Goal: Task Accomplishment & Management: Manage account settings

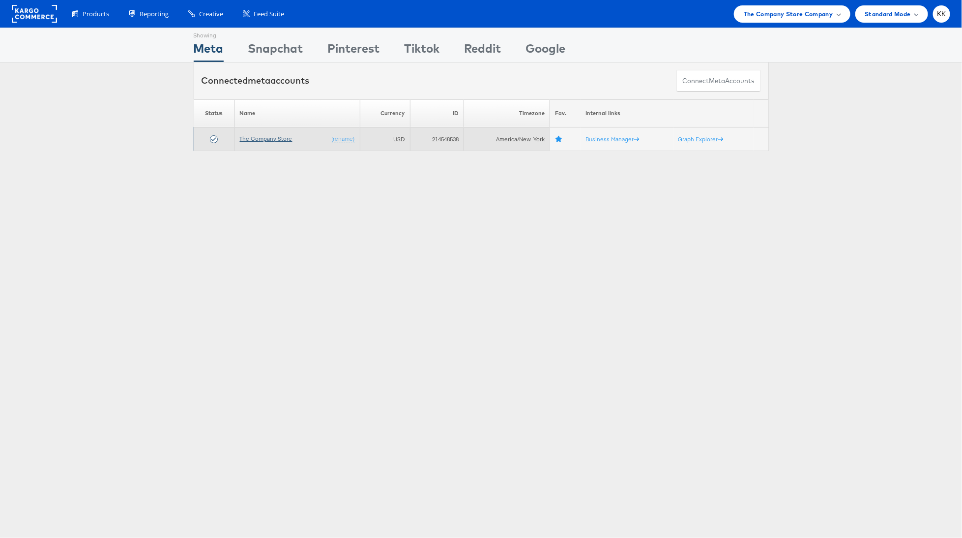
click at [254, 135] on link "The Company Store" at bounding box center [266, 138] width 53 height 7
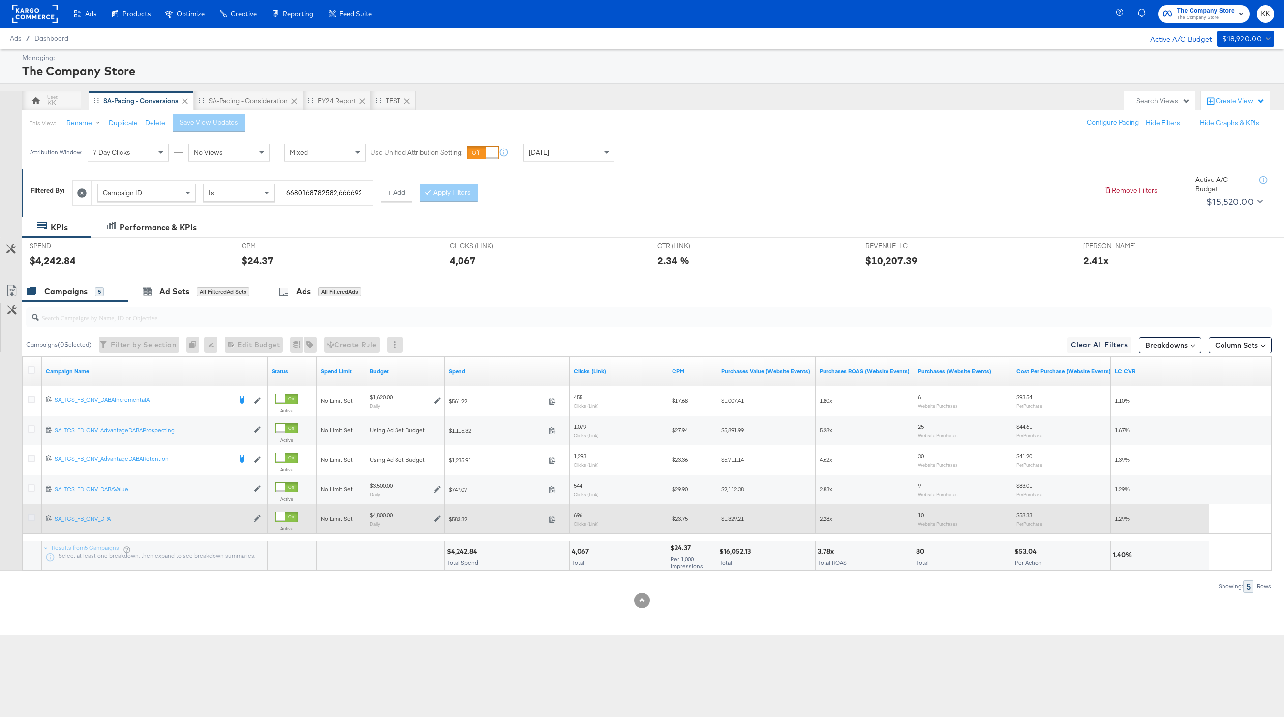
click at [32, 520] on icon at bounding box center [31, 517] width 7 height 7
click at [0, 0] on input "checkbox" at bounding box center [0, 0] width 0 height 0
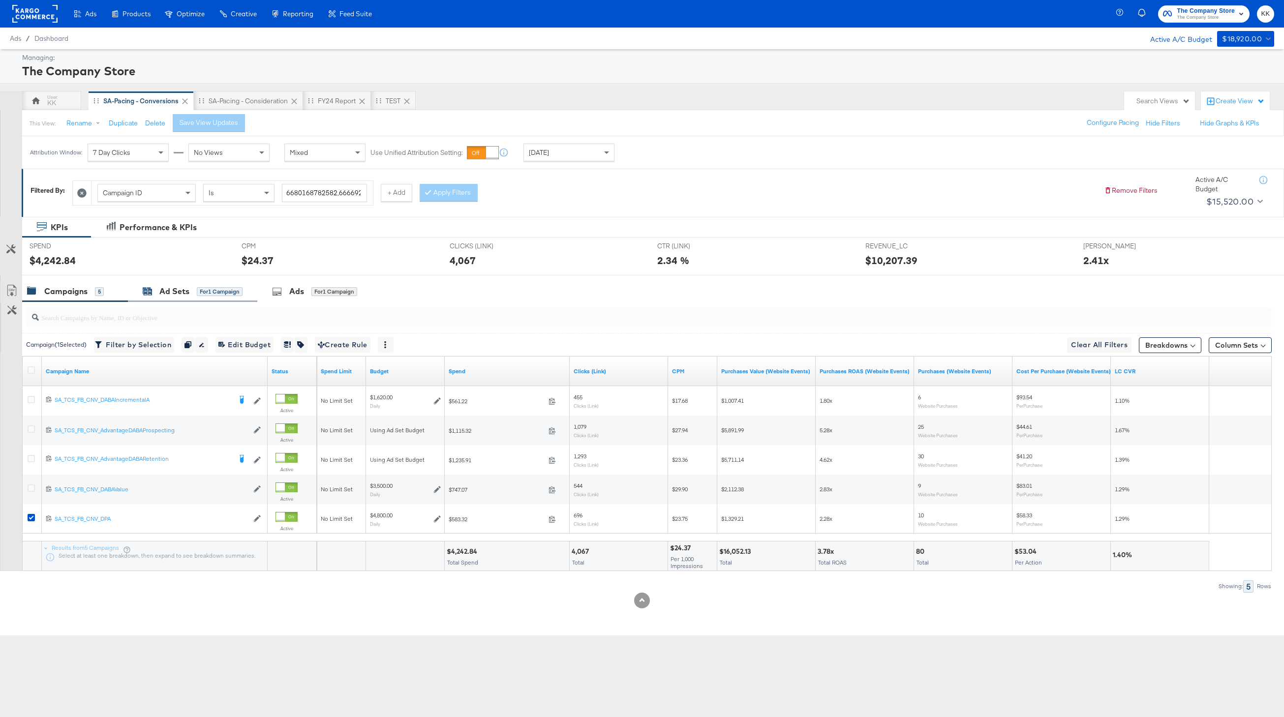
click at [201, 290] on div "for 1 Campaign" at bounding box center [220, 291] width 46 height 9
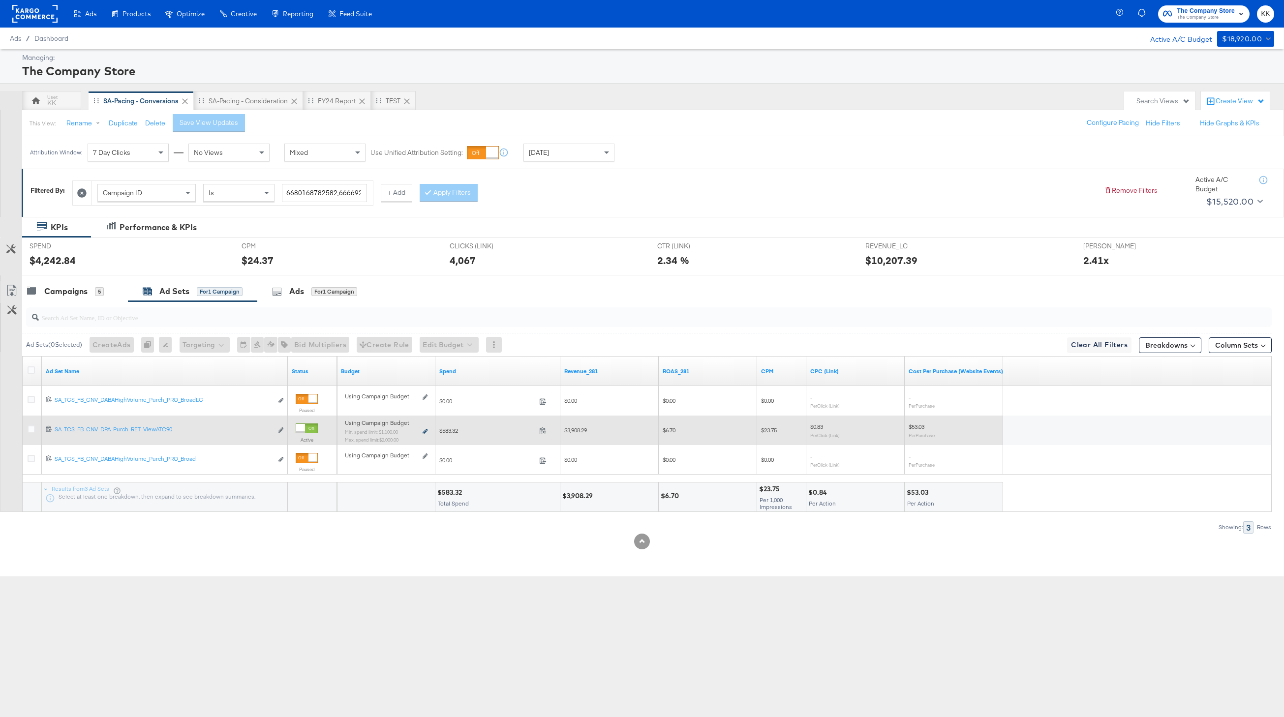
click at [424, 432] on icon at bounding box center [424, 431] width 5 height 5
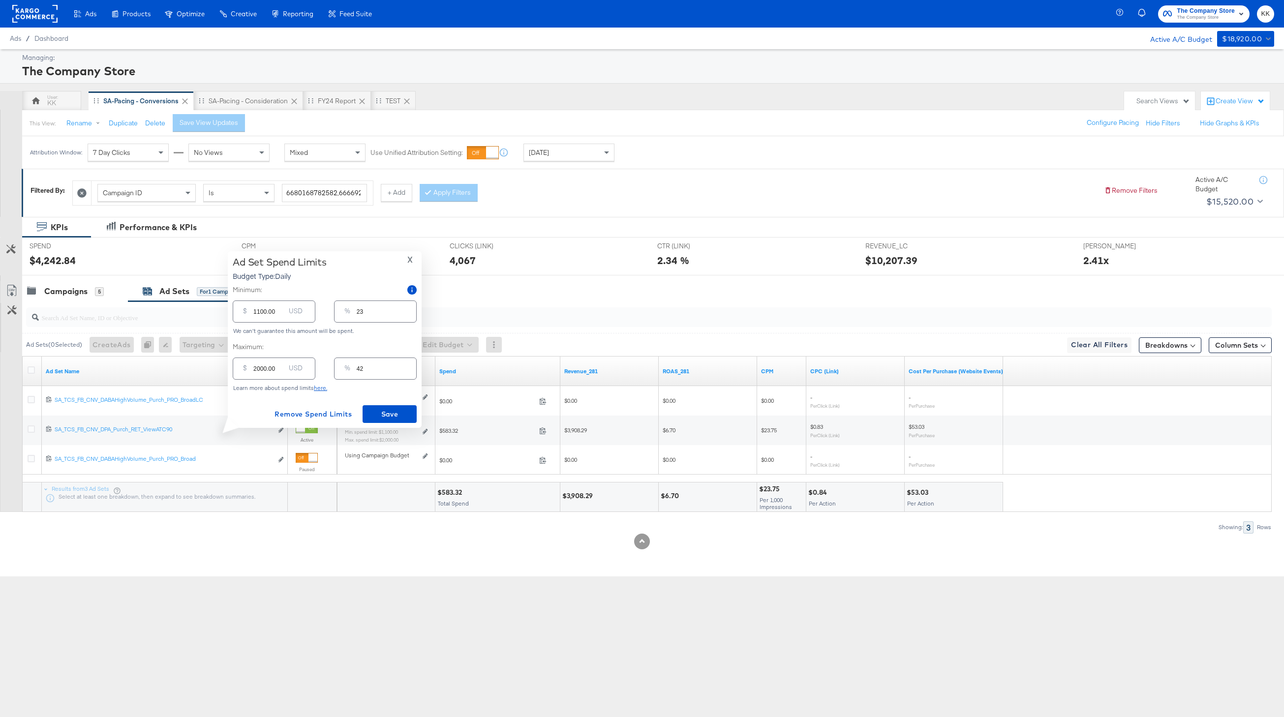
click at [258, 310] on input "1100.00" at bounding box center [268, 307] width 31 height 21
type input "100.00"
type input "2"
type input "1500.00"
type input "31"
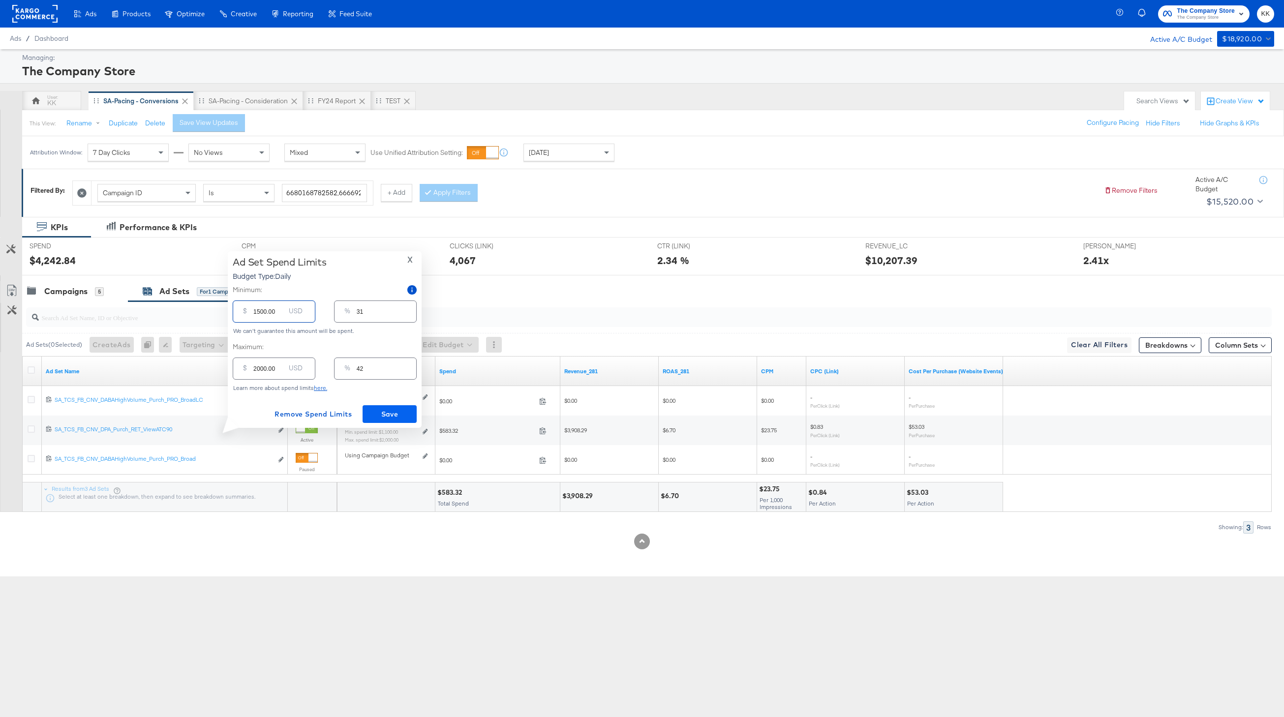
type input "1500.00"
click at [385, 416] on span "Save" at bounding box center [389, 414] width 46 height 12
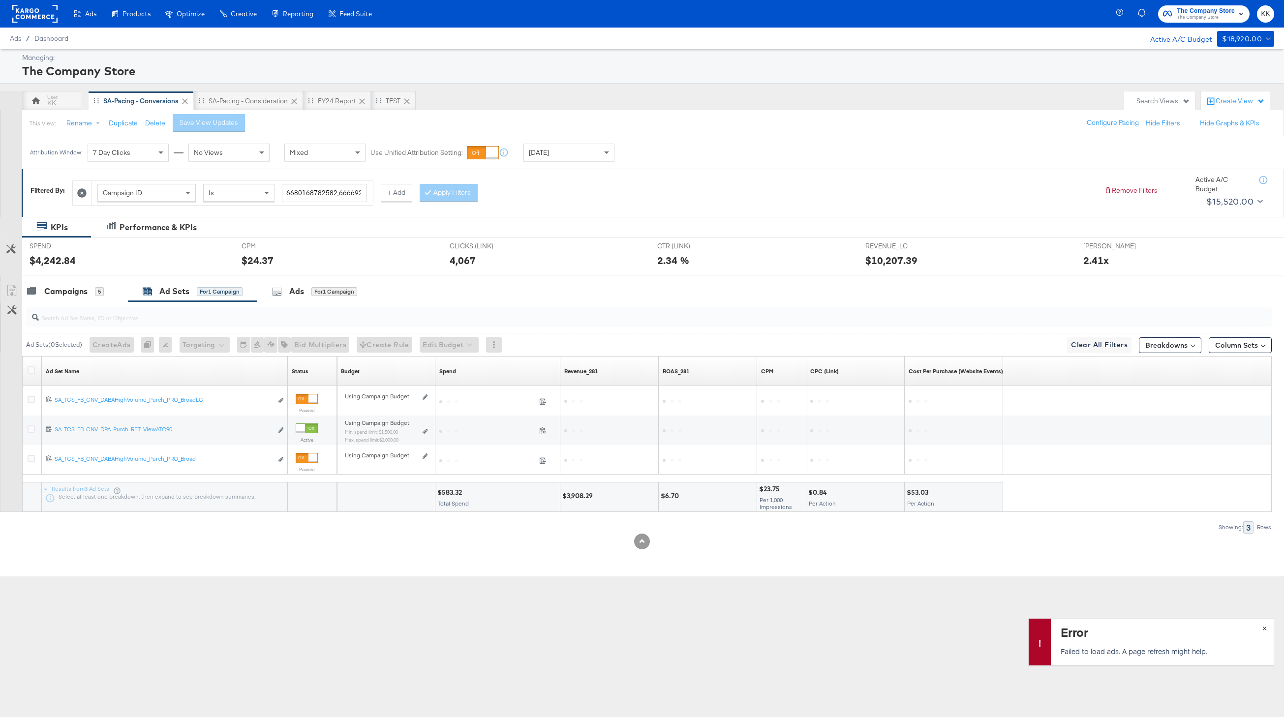
click at [1262, 628] on span "×" at bounding box center [1264, 627] width 4 height 11
click at [63, 291] on div "Campaigns" at bounding box center [65, 291] width 43 height 11
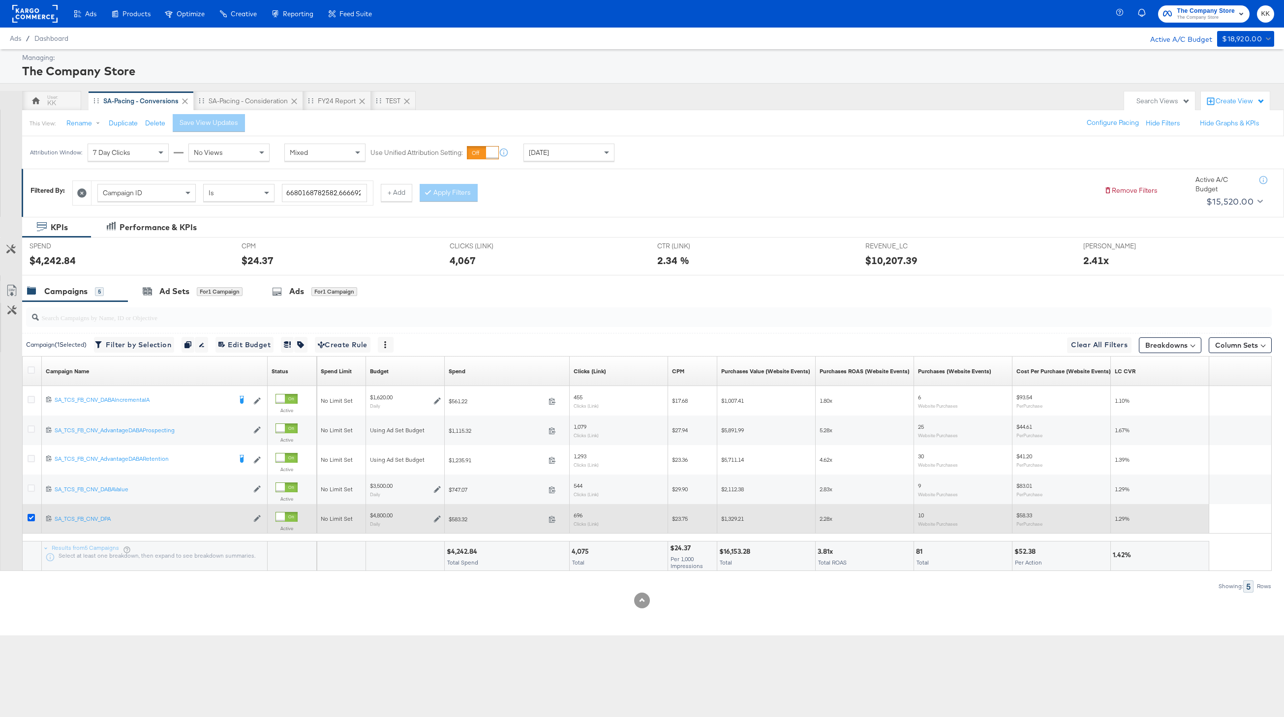
click at [30, 519] on icon at bounding box center [31, 517] width 7 height 7
click at [0, 0] on input "checkbox" at bounding box center [0, 0] width 0 height 0
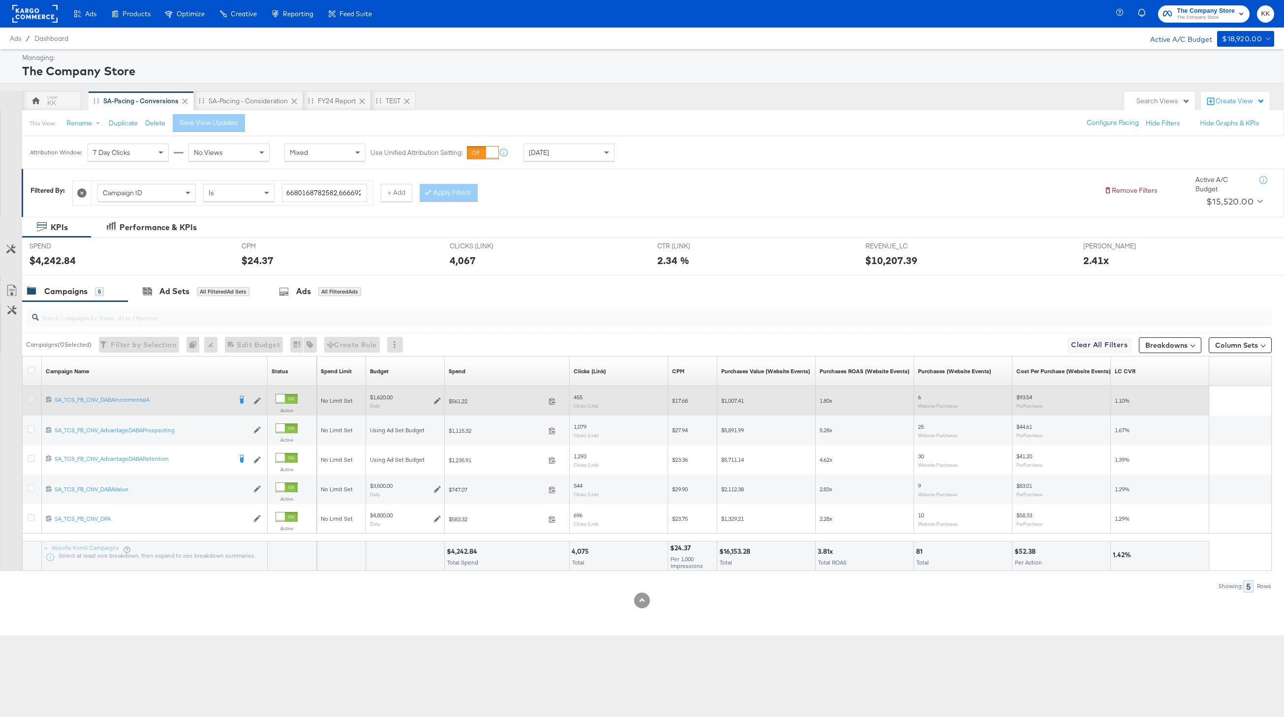
click at [30, 403] on icon at bounding box center [31, 399] width 7 height 7
click at [0, 0] on input "checkbox" at bounding box center [0, 0] width 0 height 0
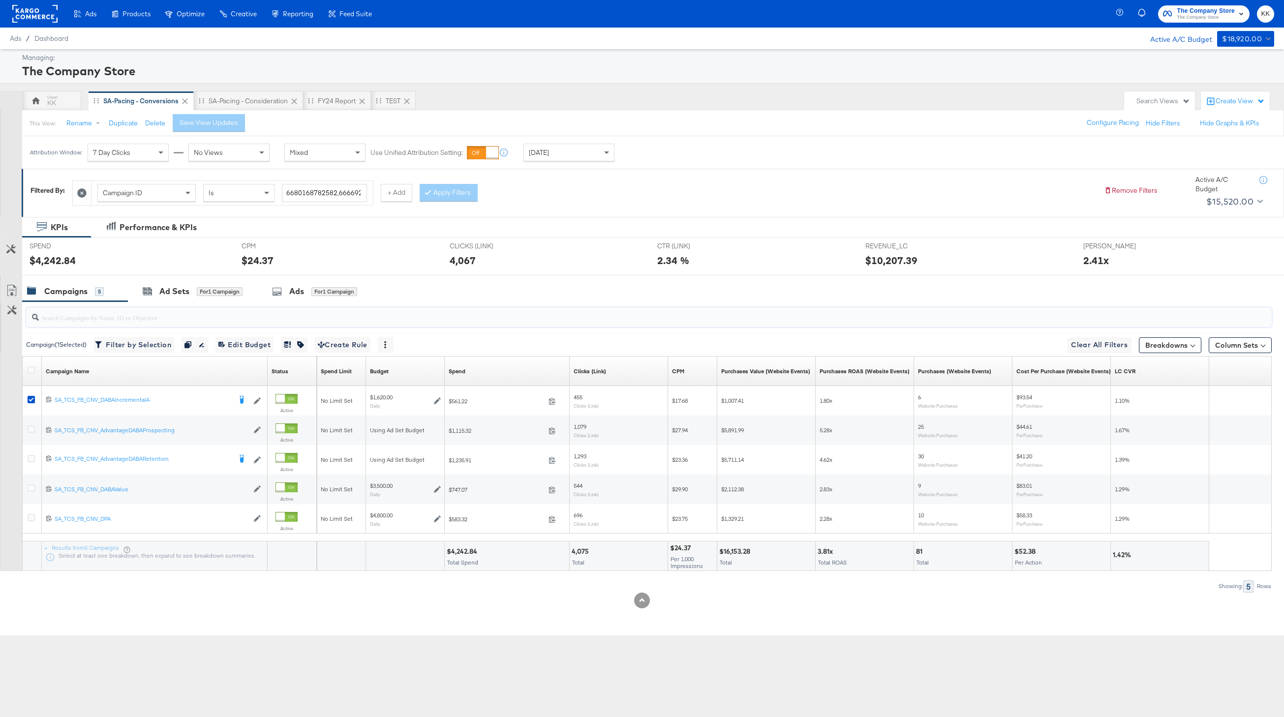
click at [219, 304] on input "search" at bounding box center [596, 313] width 1115 height 19
click at [215, 298] on div "Ad Sets for 1 Campaign" at bounding box center [192, 291] width 129 height 21
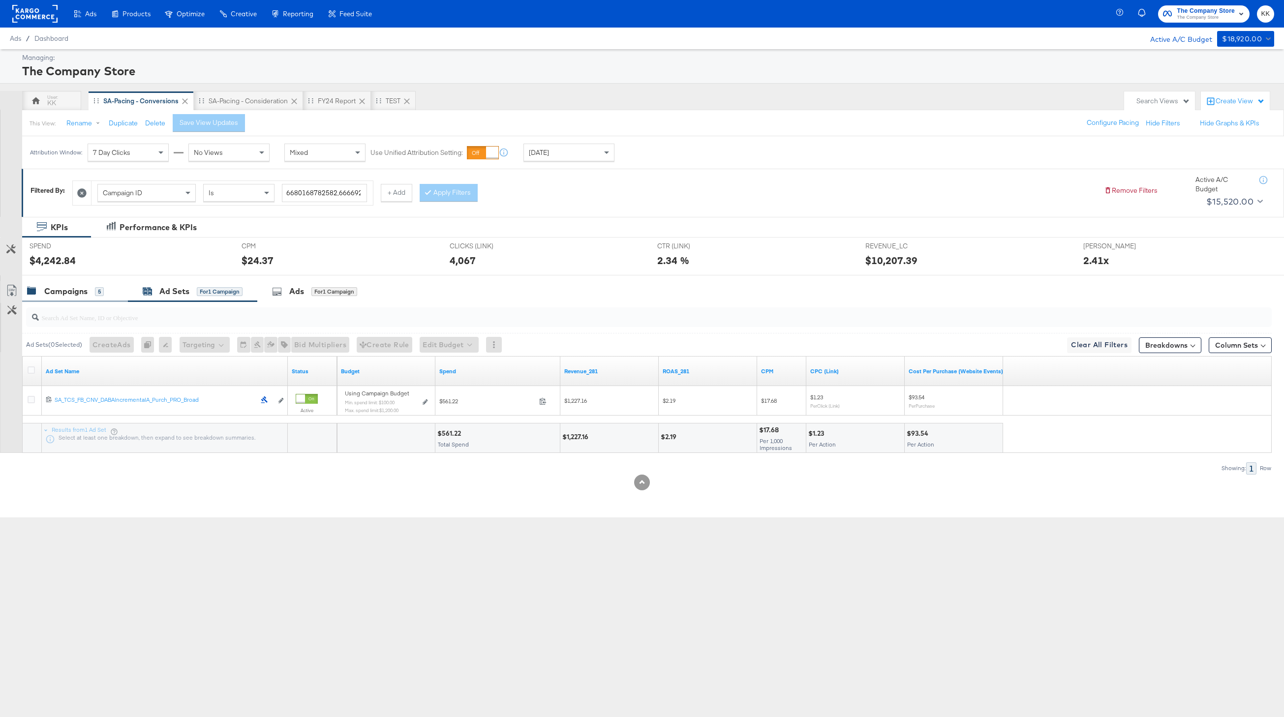
click at [83, 298] on div "Campaigns 5" at bounding box center [75, 291] width 106 height 21
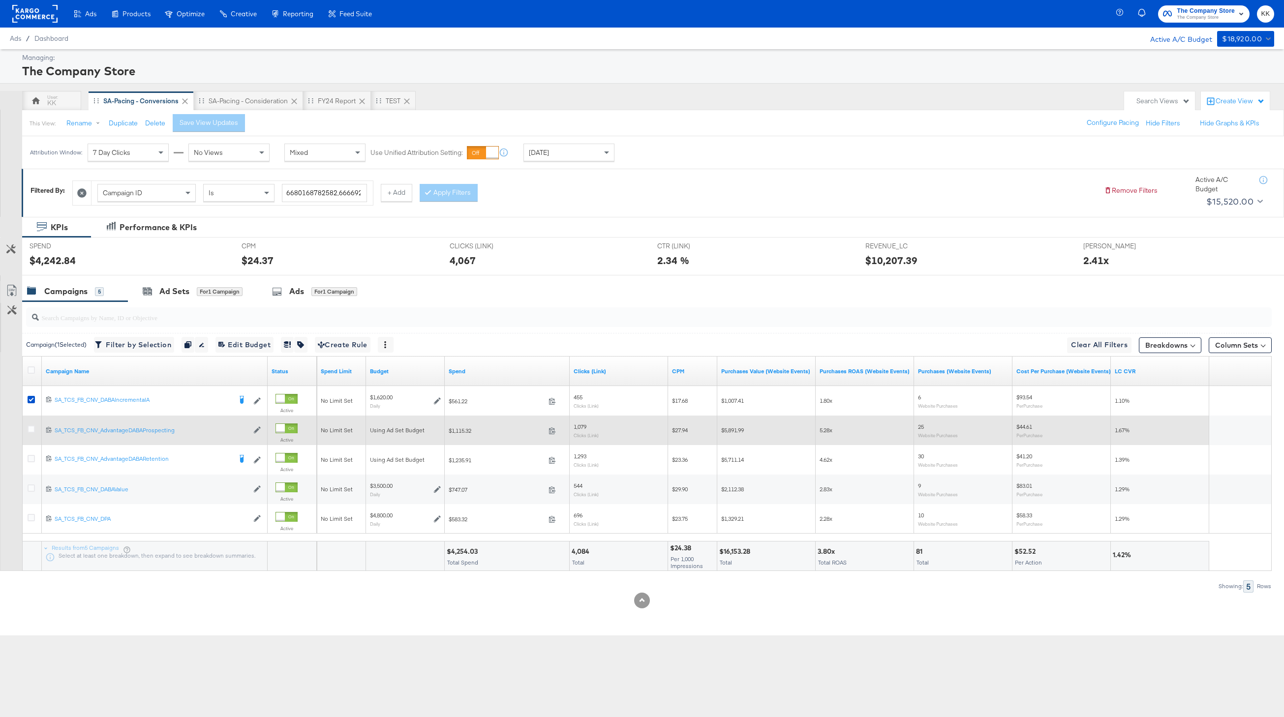
drag, startPoint x: 30, startPoint y: 401, endPoint x: 30, endPoint y: 417, distance: 15.7
click at [30, 401] on icon at bounding box center [31, 399] width 7 height 7
click at [0, 0] on input "checkbox" at bounding box center [0, 0] width 0 height 0
click at [30, 431] on icon at bounding box center [31, 428] width 7 height 7
click at [0, 0] on input "checkbox" at bounding box center [0, 0] width 0 height 0
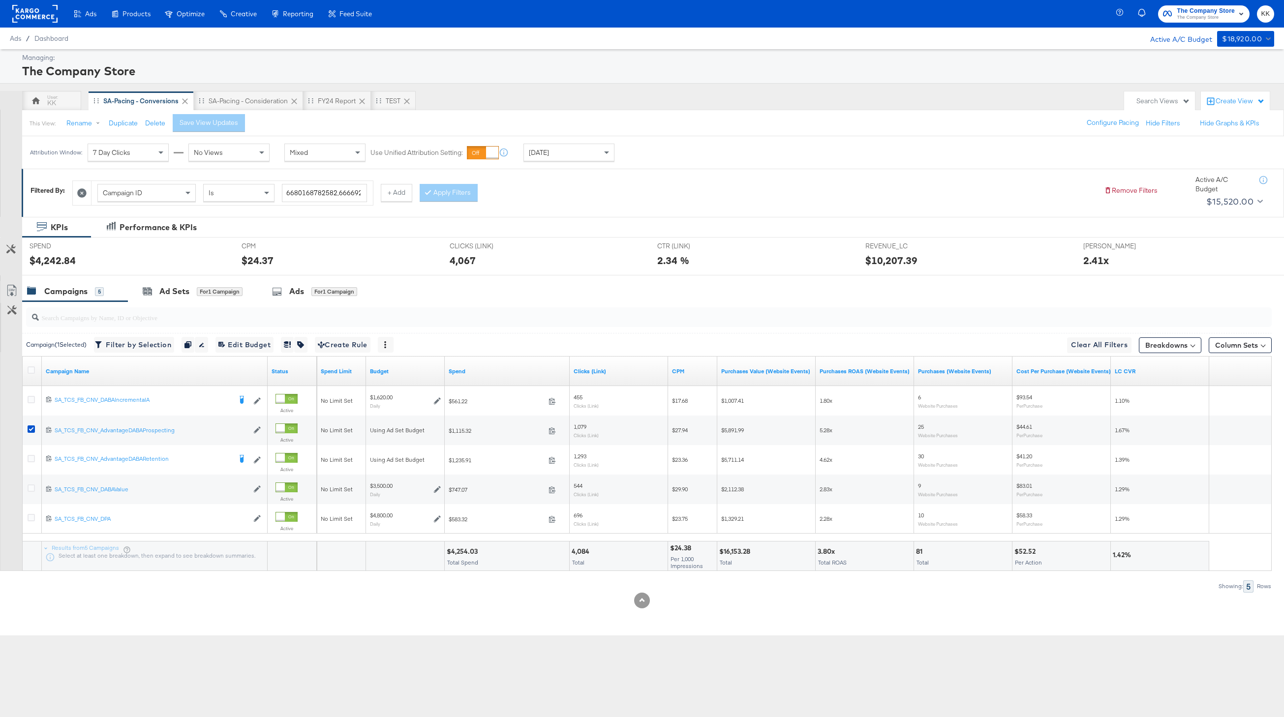
click at [182, 303] on div at bounding box center [646, 316] width 1249 height 31
click at [201, 294] on div "for 1 Campaign" at bounding box center [220, 291] width 46 height 9
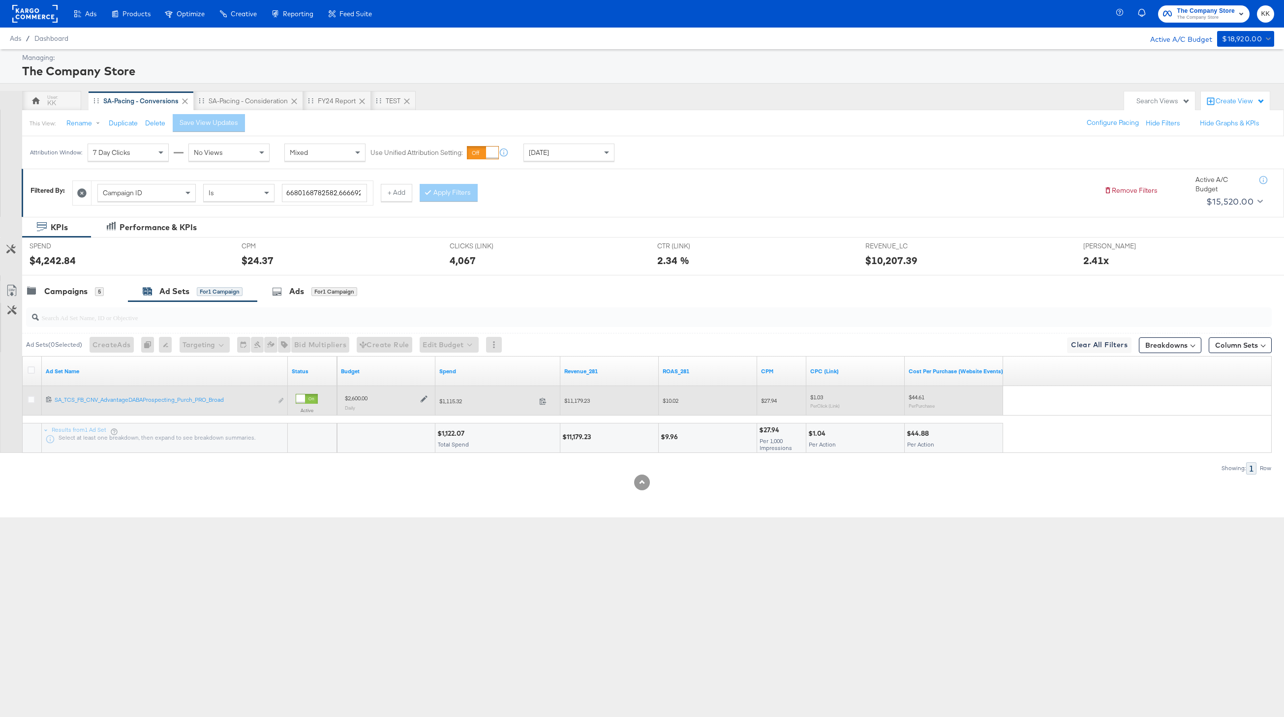
click at [423, 399] on icon at bounding box center [423, 399] width 7 height 7
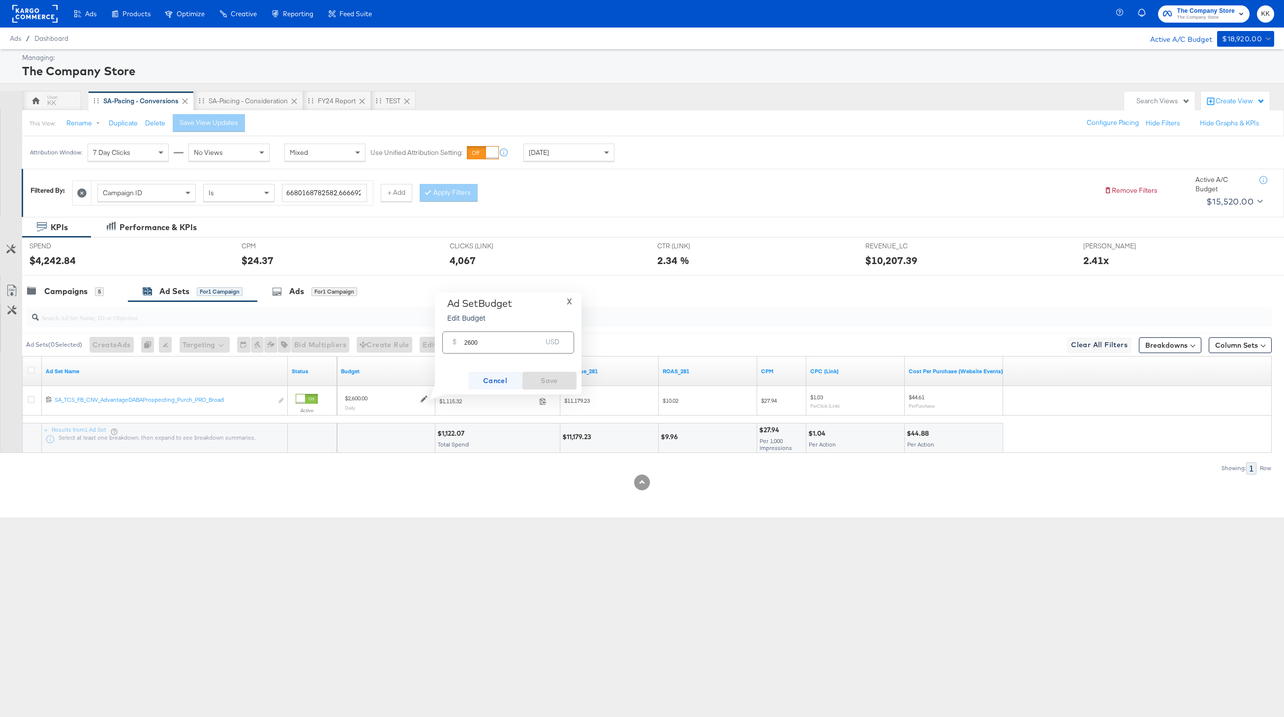
drag, startPoint x: 468, startPoint y: 342, endPoint x: 480, endPoint y: 381, distance: 40.8
click at [468, 342] on input "2600" at bounding box center [503, 338] width 78 height 21
type input "2900"
click at [558, 375] on span "Save" at bounding box center [549, 381] width 46 height 12
click at [74, 280] on div at bounding box center [642, 279] width 1284 height 8
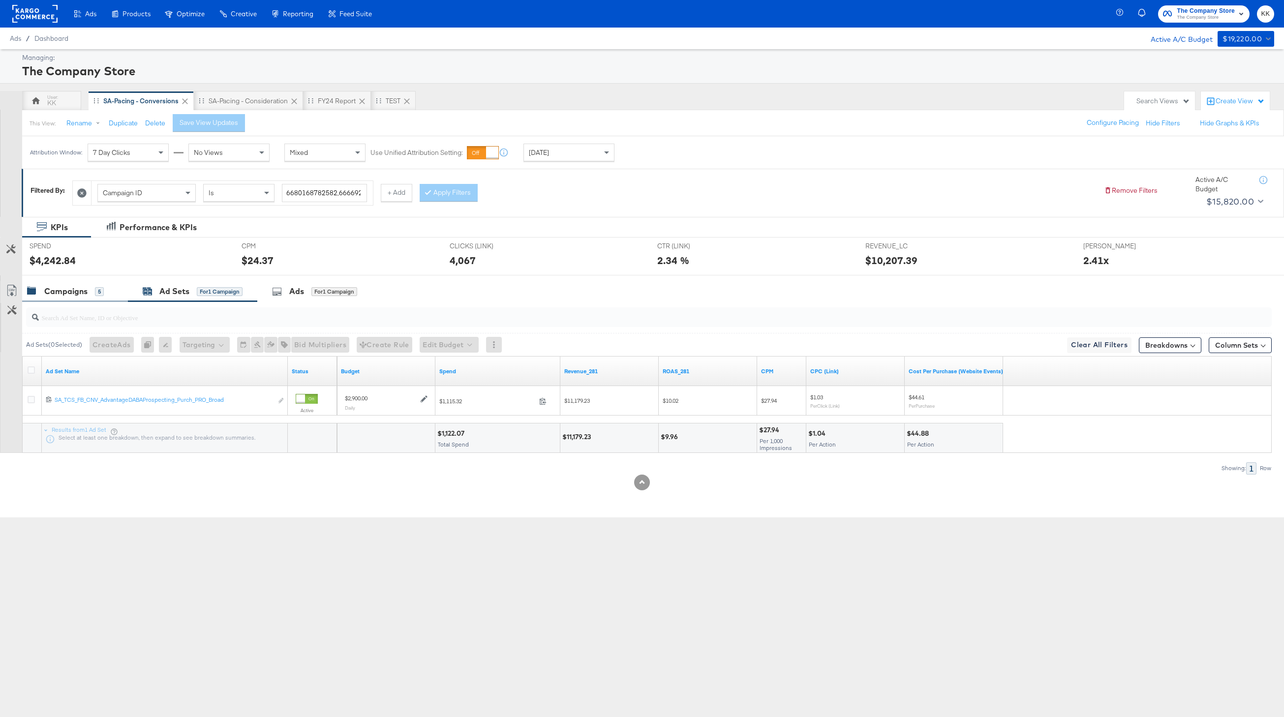
click at [68, 289] on div "Campaigns" at bounding box center [65, 291] width 43 height 11
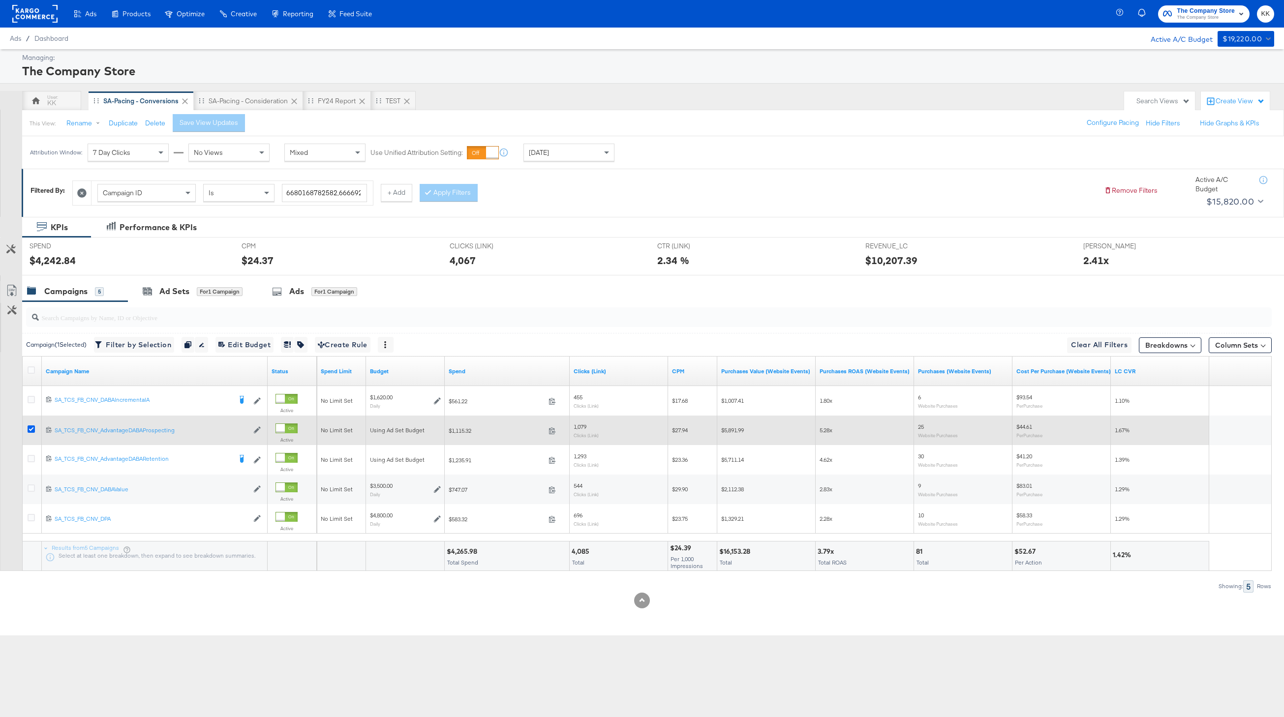
click at [31, 430] on icon at bounding box center [31, 428] width 7 height 7
click at [0, 0] on input "checkbox" at bounding box center [0, 0] width 0 height 0
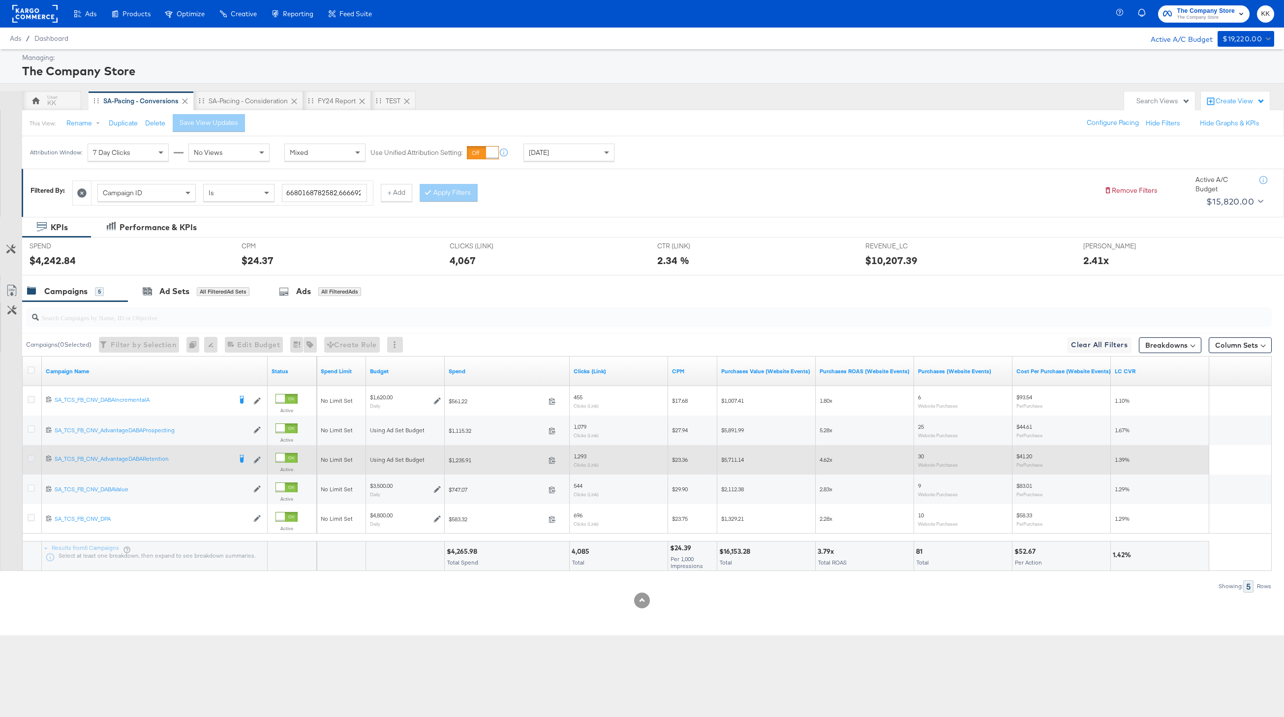
click at [31, 462] on icon at bounding box center [31, 458] width 7 height 7
click at [0, 0] on input "checkbox" at bounding box center [0, 0] width 0 height 0
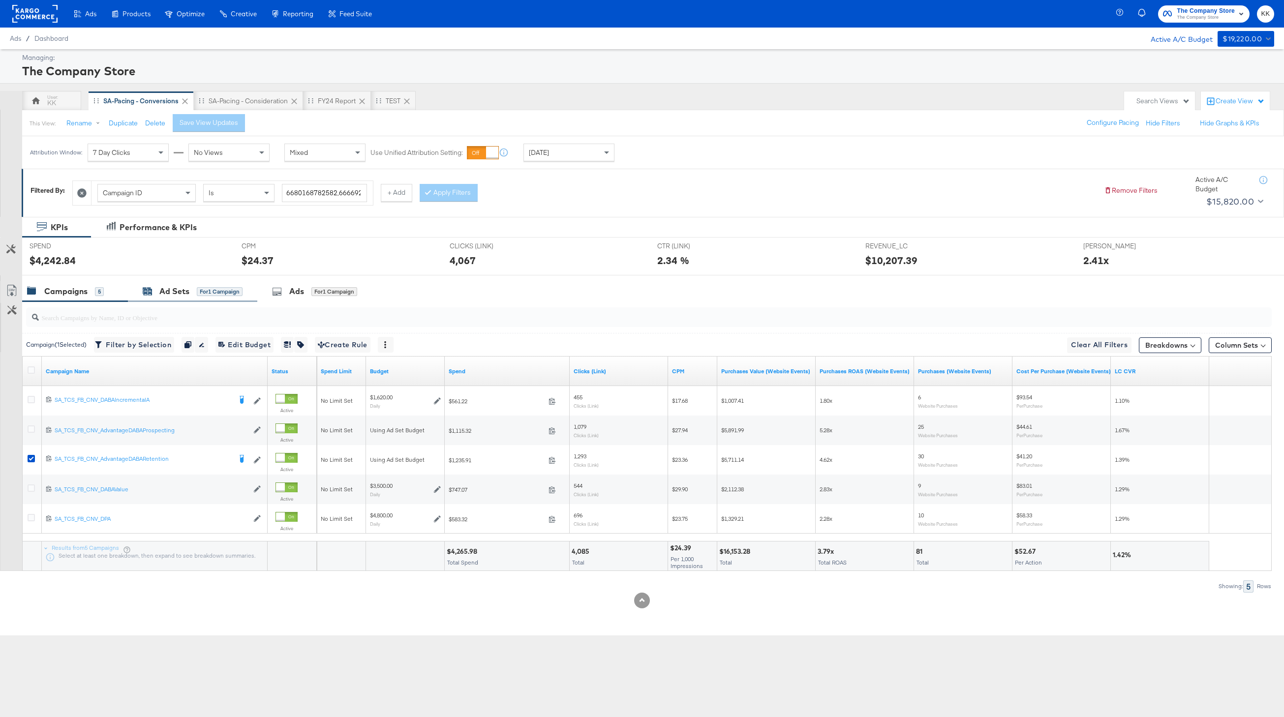
click at [214, 295] on div "for 1 Campaign" at bounding box center [220, 291] width 46 height 9
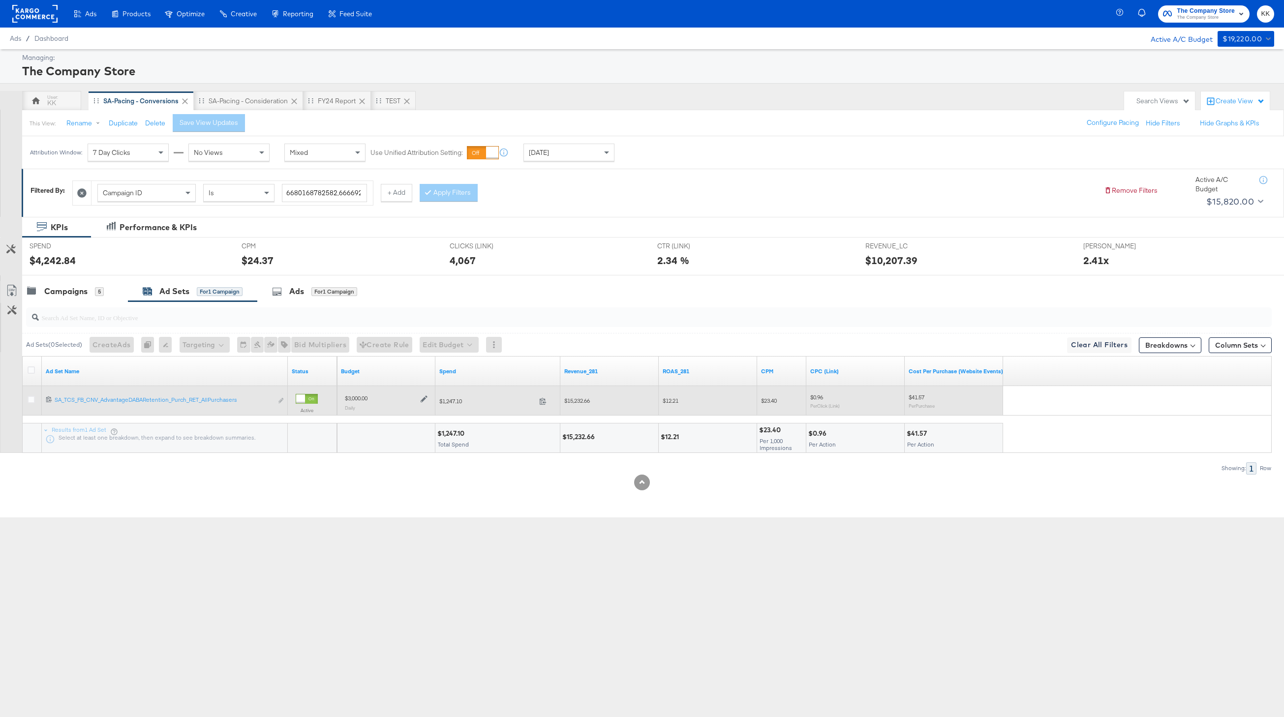
click at [423, 398] on icon at bounding box center [423, 399] width 7 height 7
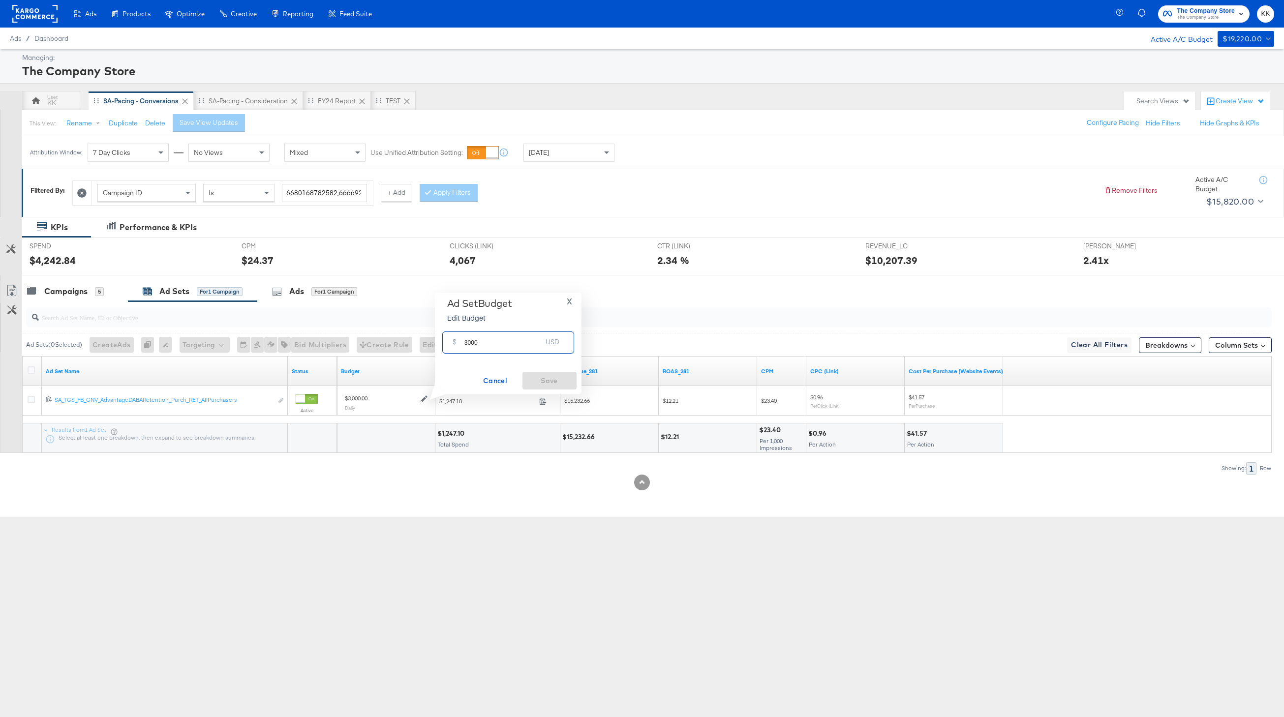
click at [469, 343] on input "3000" at bounding box center [503, 338] width 78 height 21
type input "3300"
click at [562, 385] on span "Save" at bounding box center [549, 381] width 46 height 12
click at [554, 377] on span "Save" at bounding box center [549, 381] width 46 height 12
click at [1266, 628] on span "×" at bounding box center [1264, 627] width 4 height 11
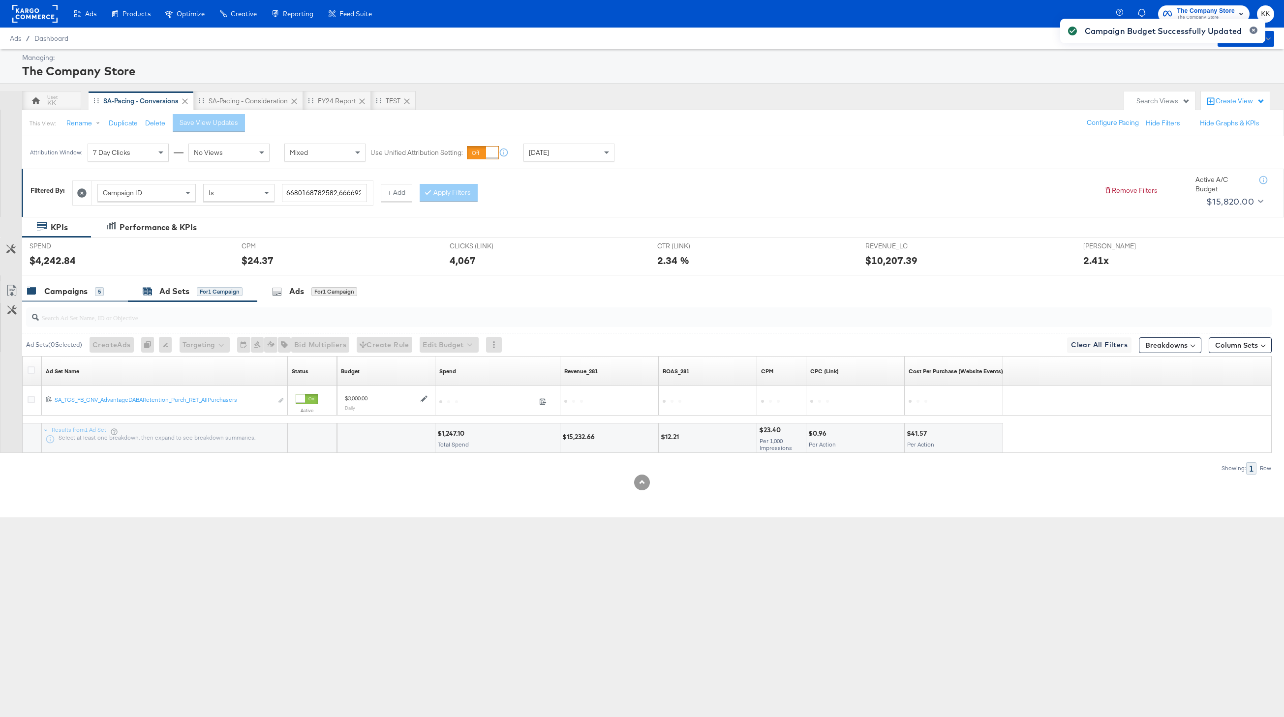
click at [73, 288] on div "Campaigns" at bounding box center [65, 291] width 43 height 11
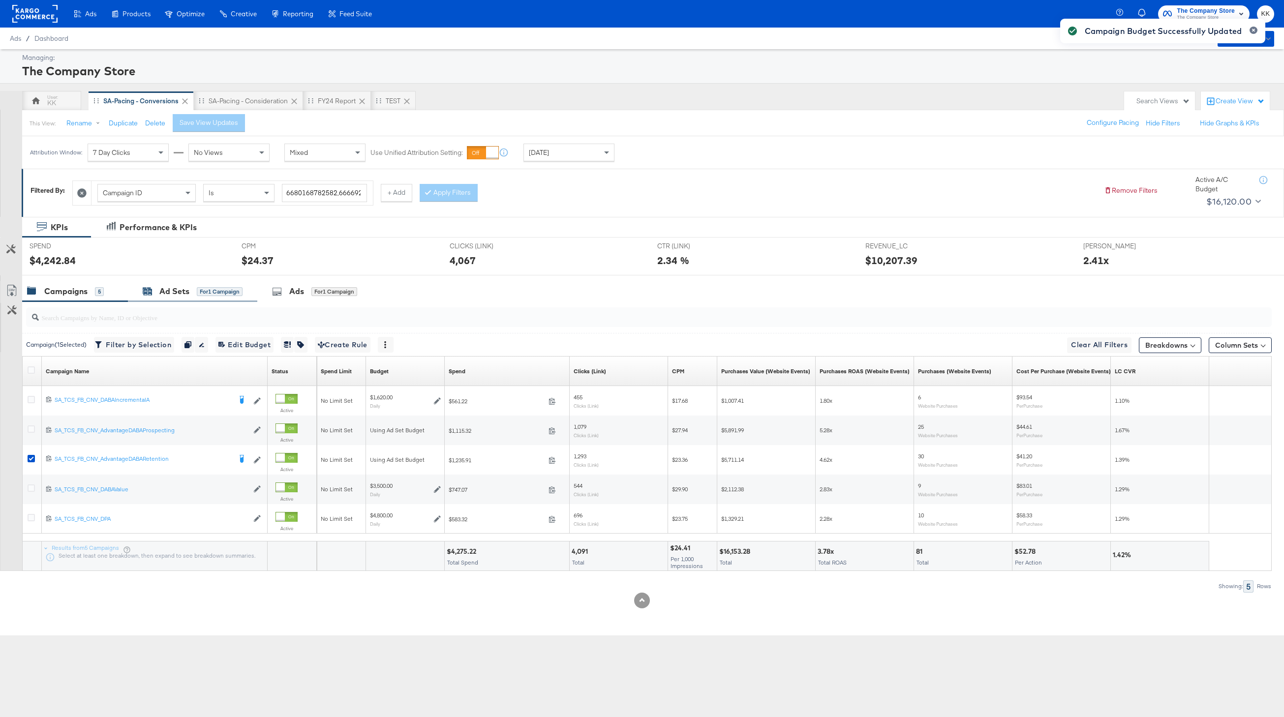
click at [187, 297] on div "Ad Sets" at bounding box center [174, 291] width 30 height 11
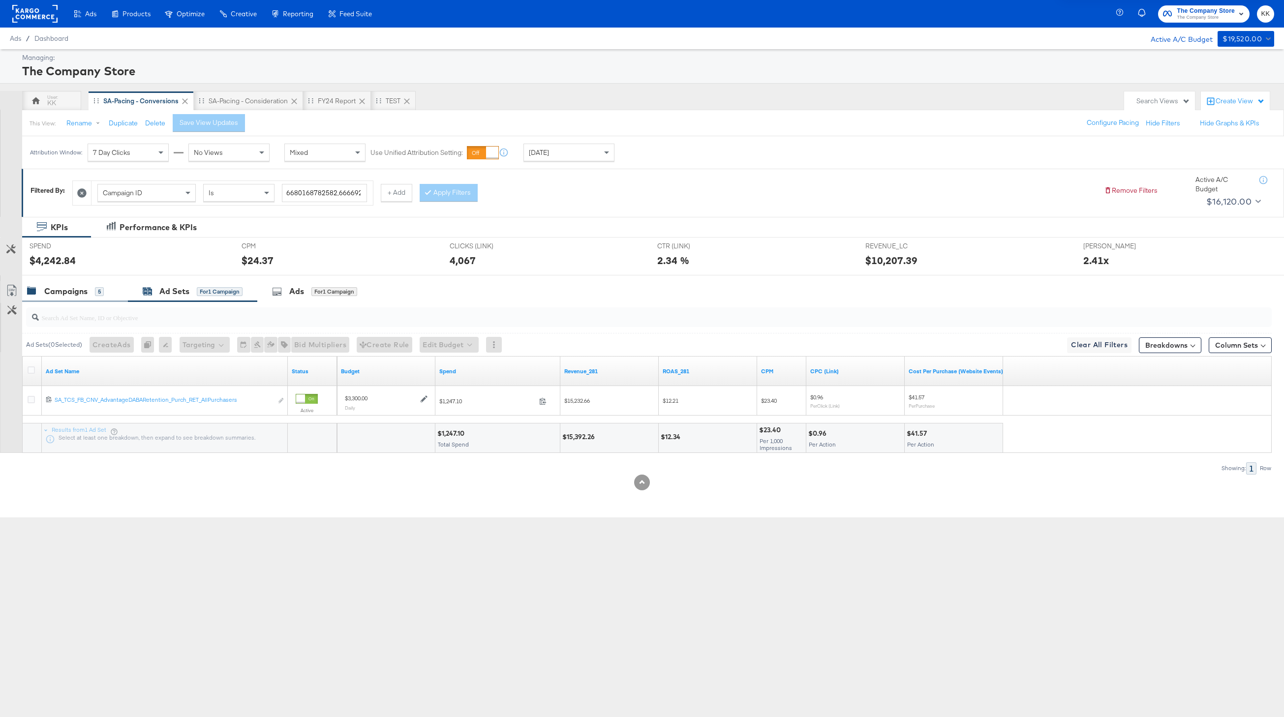
click at [57, 298] on div "Campaigns 5" at bounding box center [75, 291] width 106 height 21
